Goal: Task Accomplishment & Management: Manage account settings

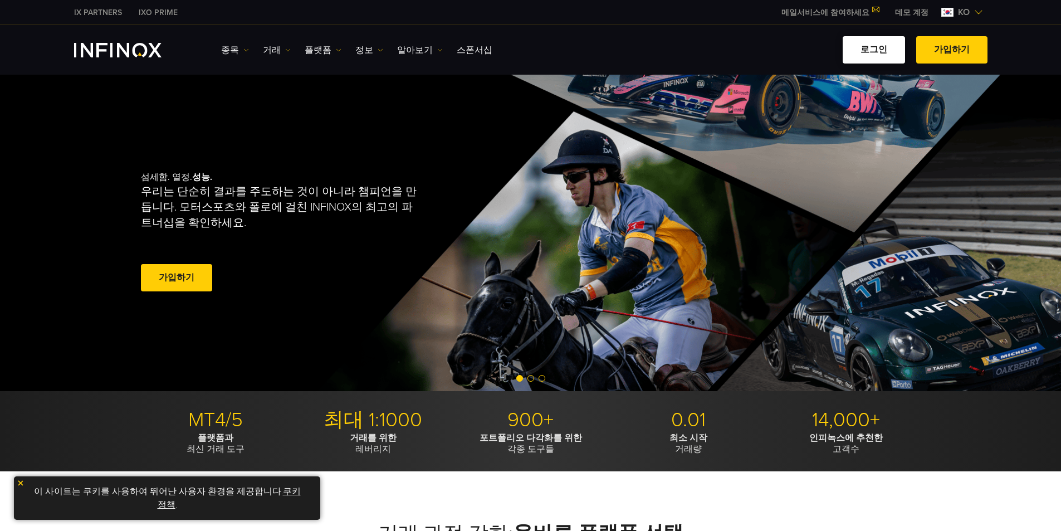
click at [870, 58] on link "로그인" at bounding box center [873, 49] width 62 height 27
click at [898, 48] on link "로그인" at bounding box center [873, 49] width 62 height 27
